Goal: Transaction & Acquisition: Obtain resource

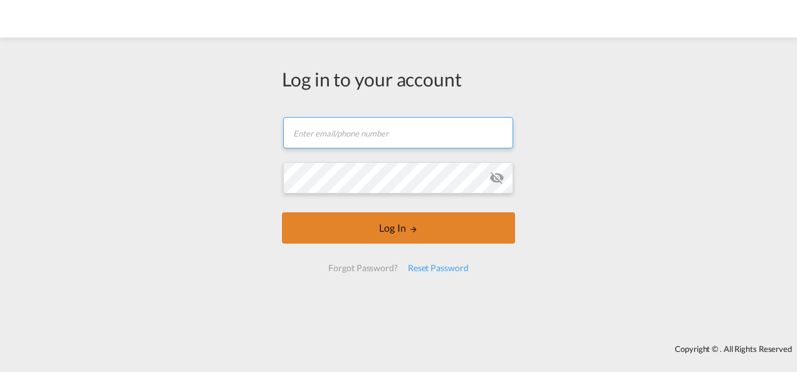
type input "[PERSON_NAME][EMAIL_ADDRESS][PERSON_NAME][DOMAIN_NAME]"
click at [401, 228] on button "Log In" at bounding box center [398, 227] width 233 height 31
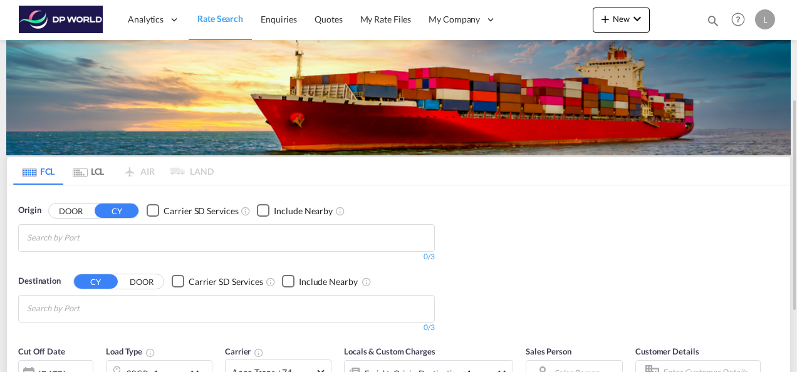
scroll to position [63, 0]
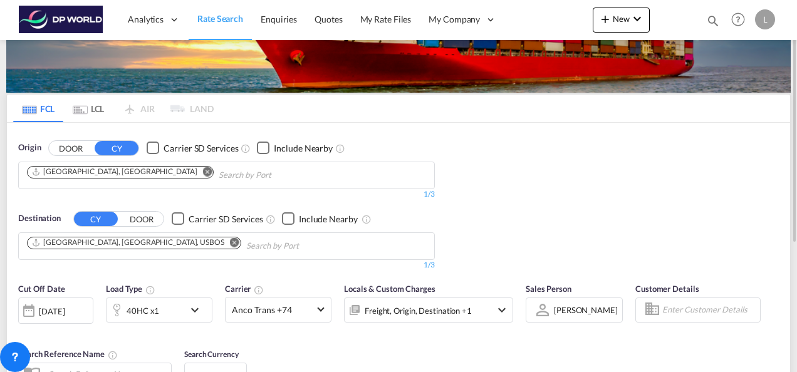
click at [203, 172] on md-icon "Remove" at bounding box center [207, 171] width 9 height 9
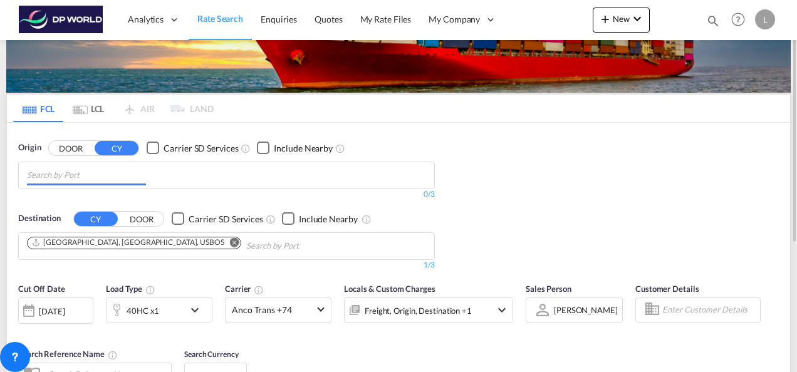
click at [105, 175] on input "Chips input." at bounding box center [86, 175] width 119 height 20
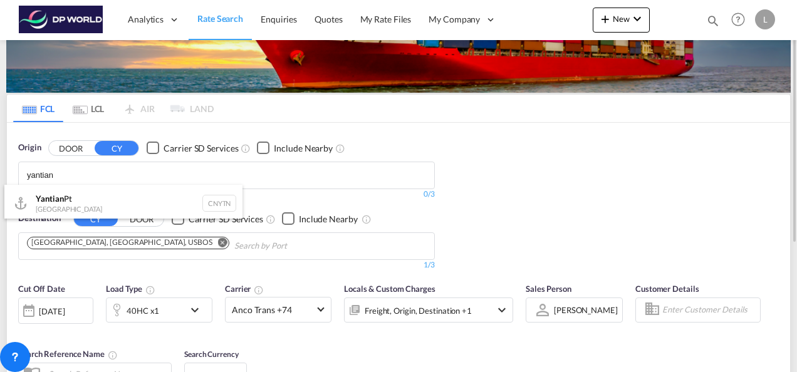
type input "yantian"
click at [85, 196] on div "Yantian Pt China CNYTN" at bounding box center [123, 204] width 238 height 38
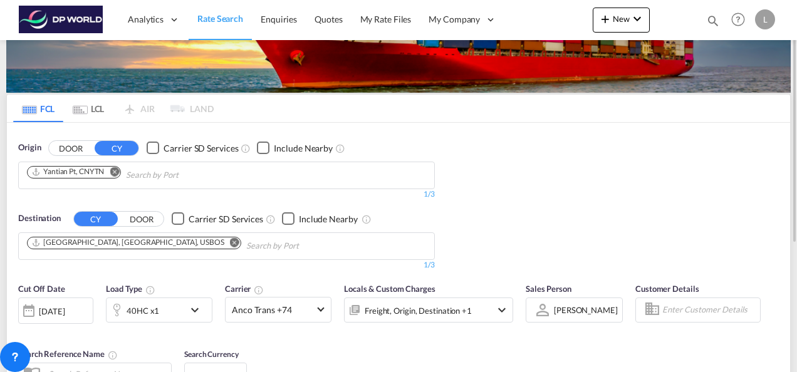
click at [230, 239] on md-icon "Remove" at bounding box center [234, 242] width 9 height 9
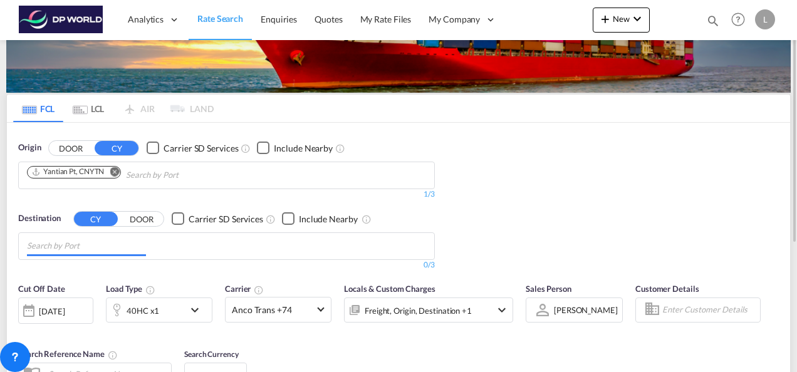
click at [103, 244] on input "Chips input." at bounding box center [86, 246] width 119 height 20
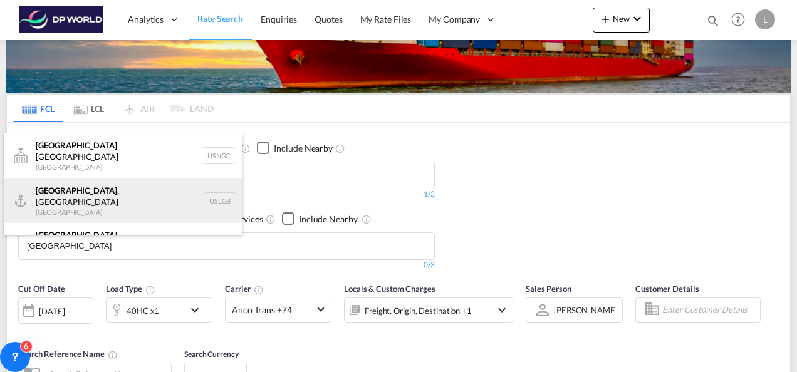
type input "[GEOGRAPHIC_DATA]"
click at [83, 185] on div "[GEOGRAPHIC_DATA] , [GEOGRAPHIC_DATA] [GEOGRAPHIC_DATA] USLGB" at bounding box center [123, 201] width 238 height 45
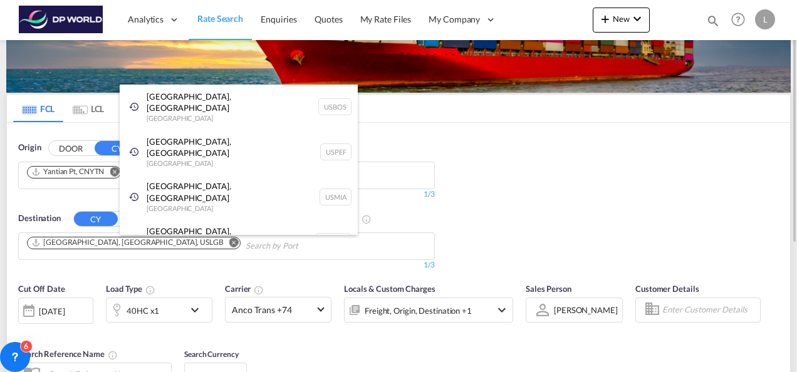
drag, startPoint x: 508, startPoint y: 206, endPoint x: 381, endPoint y: 234, distance: 129.8
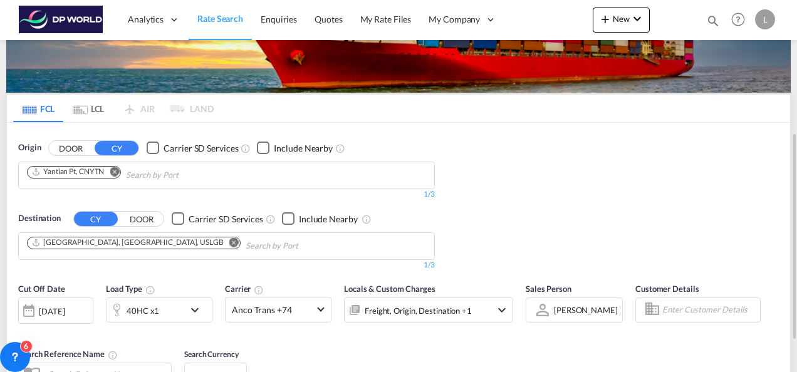
scroll to position [125, 0]
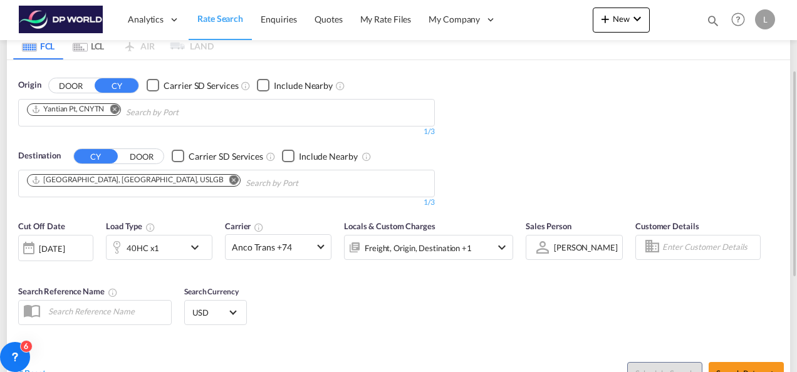
drag, startPoint x: 360, startPoint y: 290, endPoint x: 353, endPoint y: 293, distance: 7.3
click at [360, 290] on div "Cut Off Date [DATE] [DATE] Load Type 40HC x1 Carrier Anco Trans +74 Online Rate…" at bounding box center [398, 275] width 783 height 122
click at [552, 244] on div "[PERSON_NAME] Select Sales Person [PERSON_NAME] [PERSON_NAME] [PERSON_NAME] [PE…" at bounding box center [566, 247] width 66 height 22
click at [569, 251] on div "[PERSON_NAME]" at bounding box center [586, 248] width 64 height 10
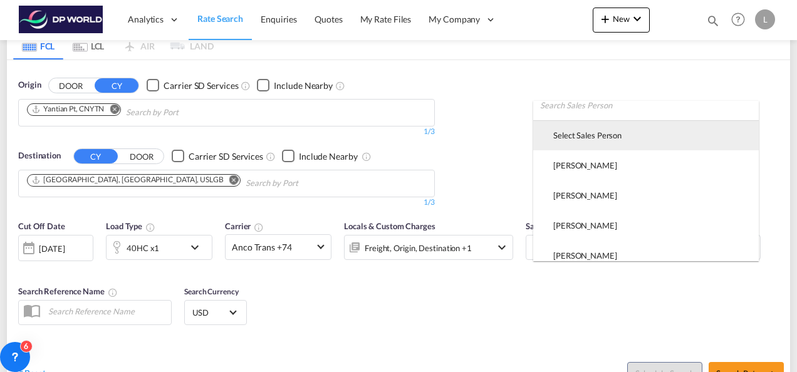
scroll to position [0, 0]
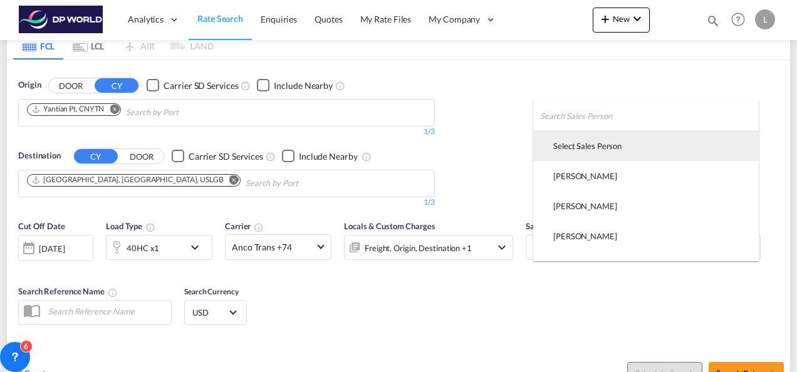
click at [585, 140] on div "Select Sales Person" at bounding box center [587, 145] width 68 height 11
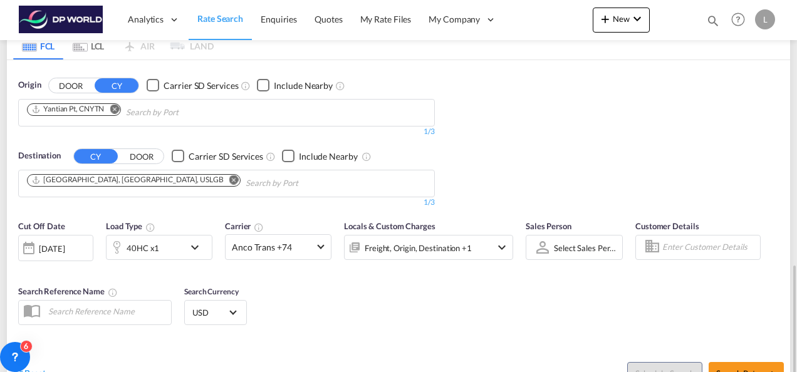
scroll to position [251, 0]
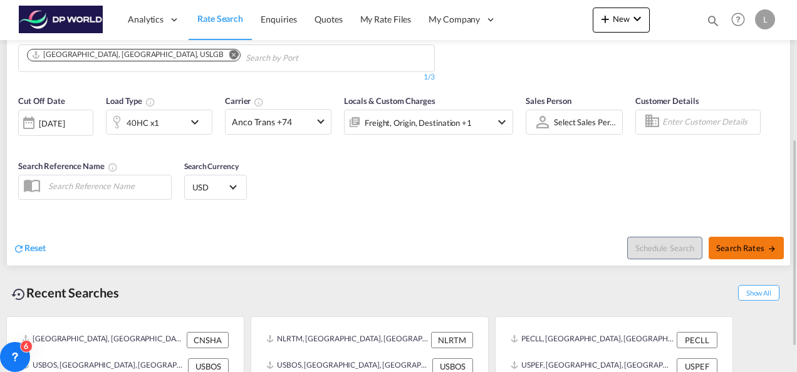
click at [730, 245] on span "Search Rates" at bounding box center [746, 248] width 60 height 10
type input "CNYTN to USLGB / [DATE]"
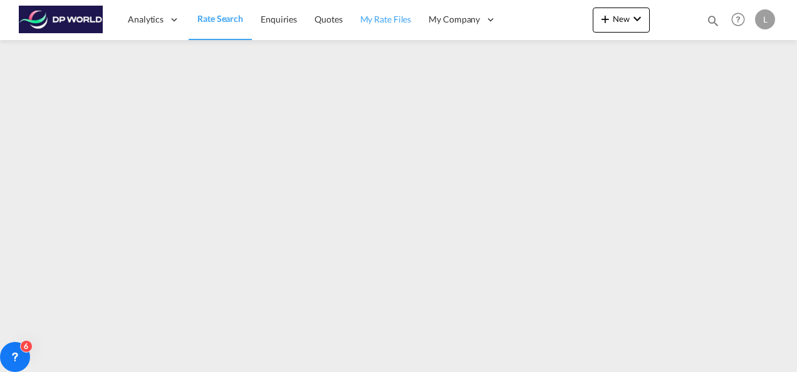
click at [405, 34] on link "My Rate Files" at bounding box center [386, 19] width 69 height 41
